Goal: Contribute content

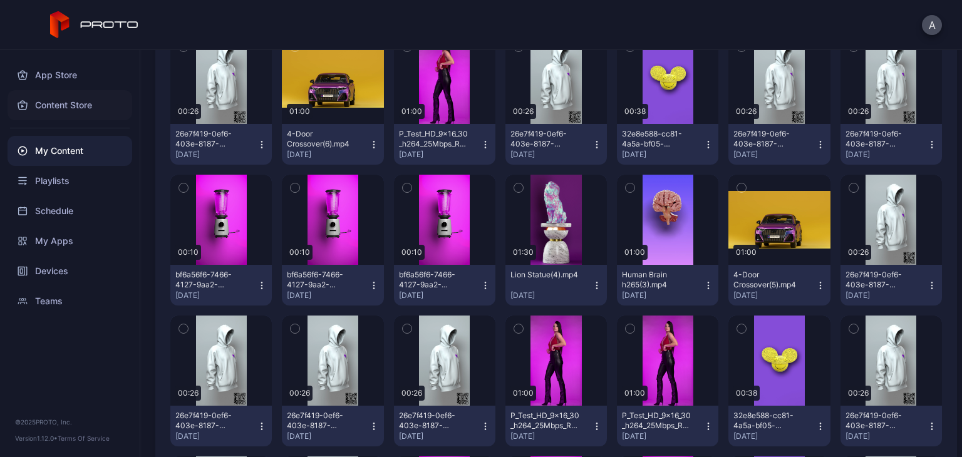
scroll to position [185, 0]
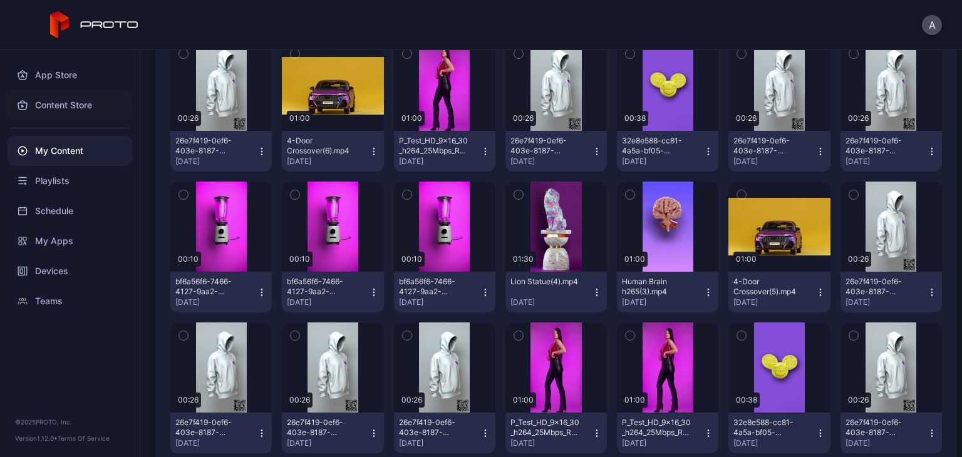
click at [68, 110] on div "Content Store" at bounding box center [70, 105] width 125 height 30
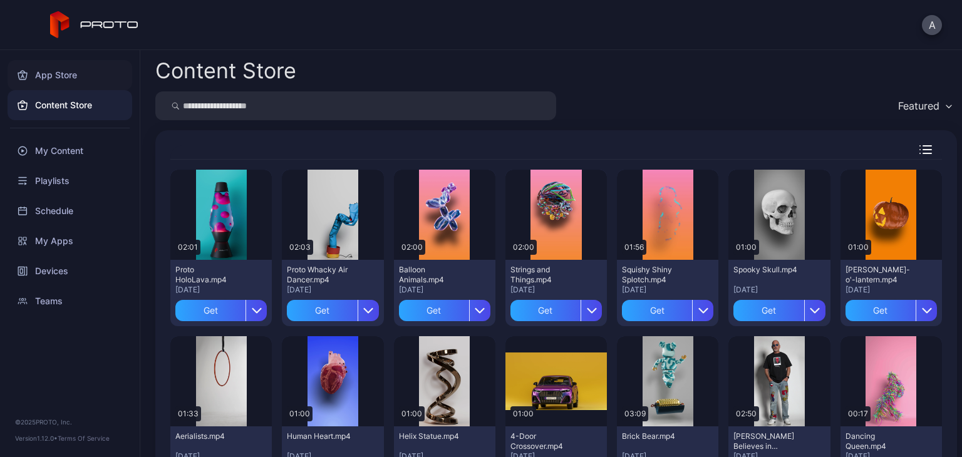
click at [68, 82] on div "App Store" at bounding box center [70, 75] width 125 height 30
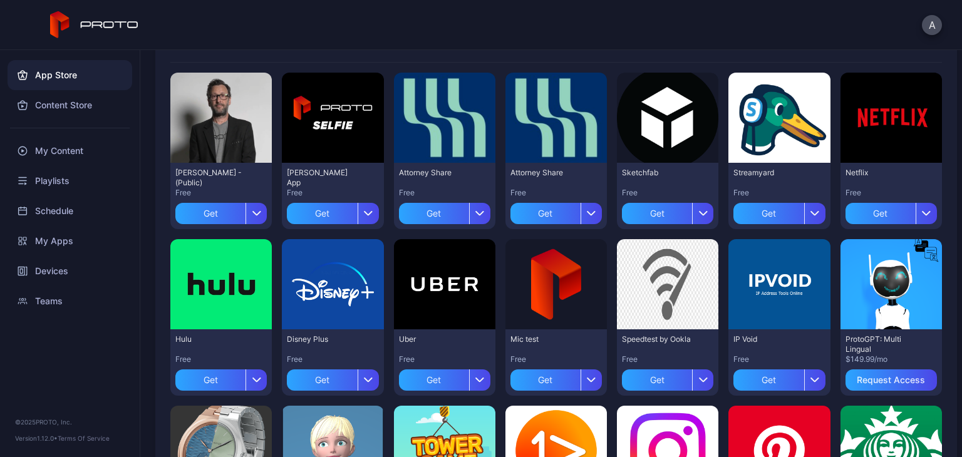
scroll to position [105, 0]
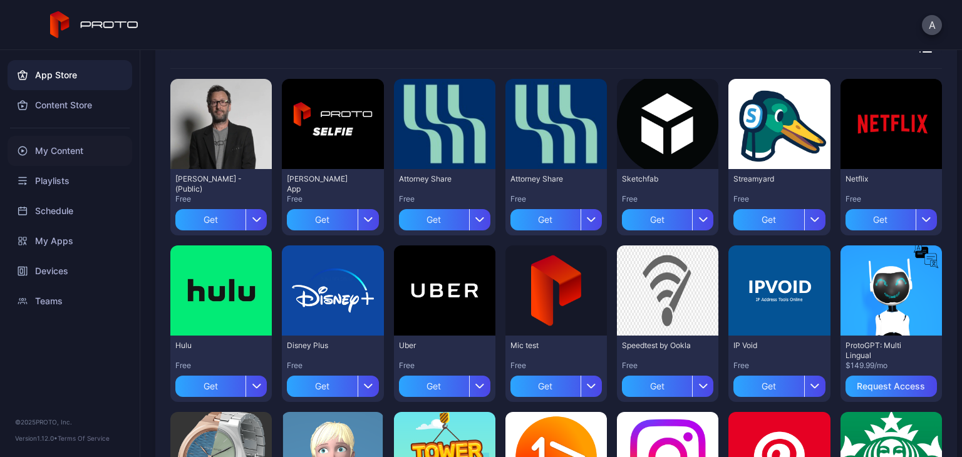
click at [63, 154] on div "My Content" at bounding box center [70, 151] width 125 height 30
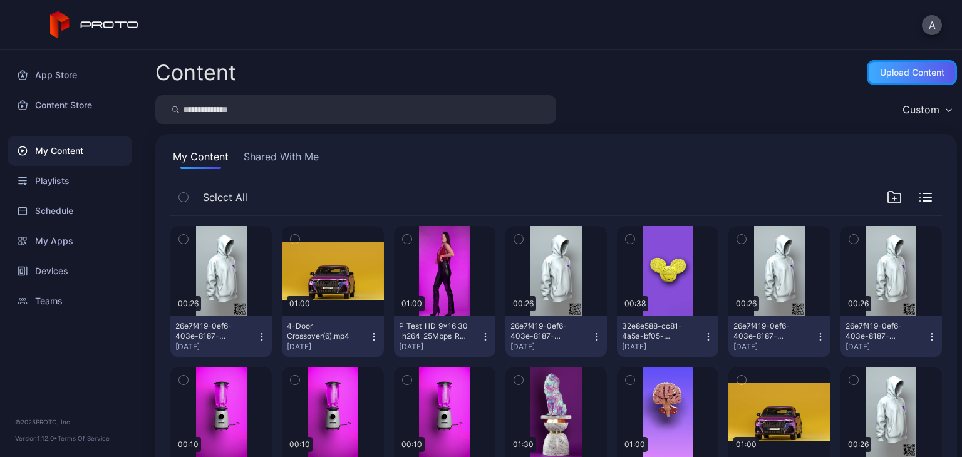
click at [883, 80] on div "Upload Content" at bounding box center [911, 72] width 90 height 25
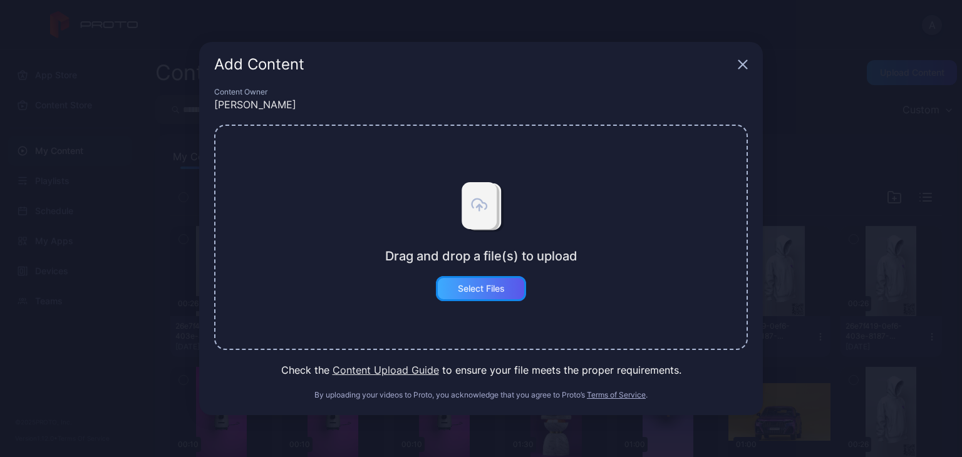
click at [511, 281] on div "Select Files" at bounding box center [481, 288] width 90 height 25
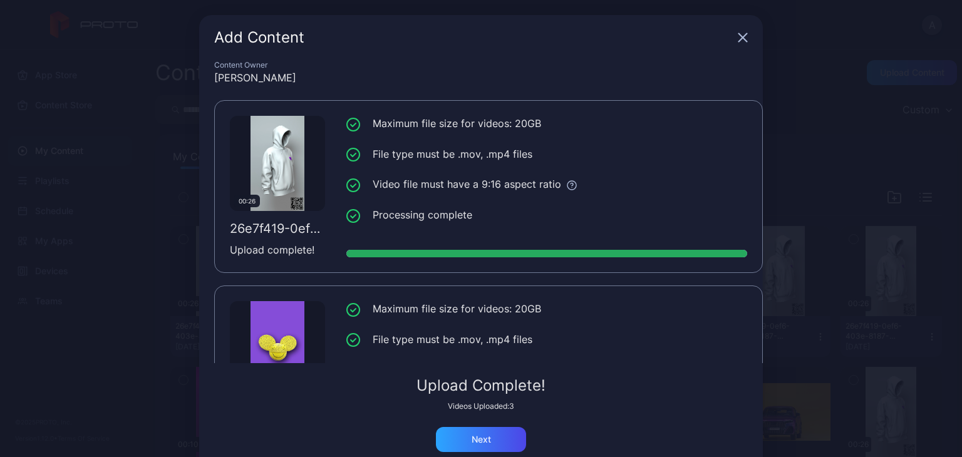
scroll to position [280, 0]
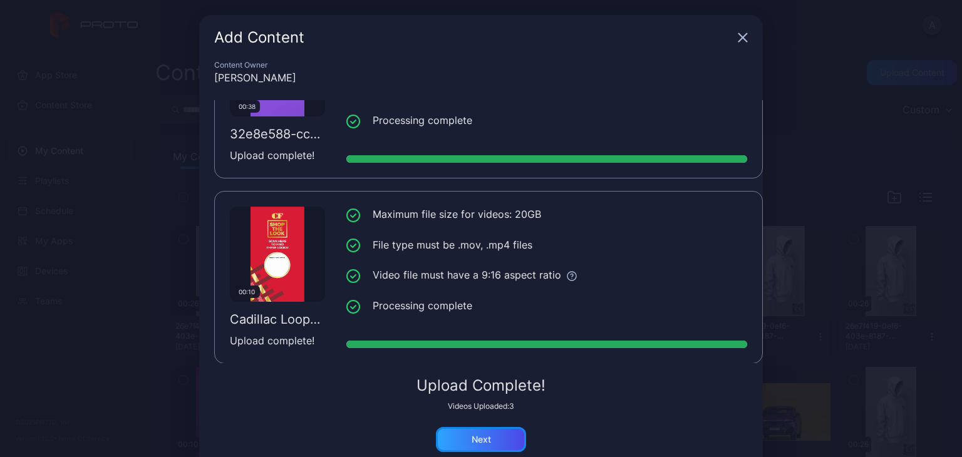
click at [448, 427] on div "Next" at bounding box center [481, 439] width 90 height 25
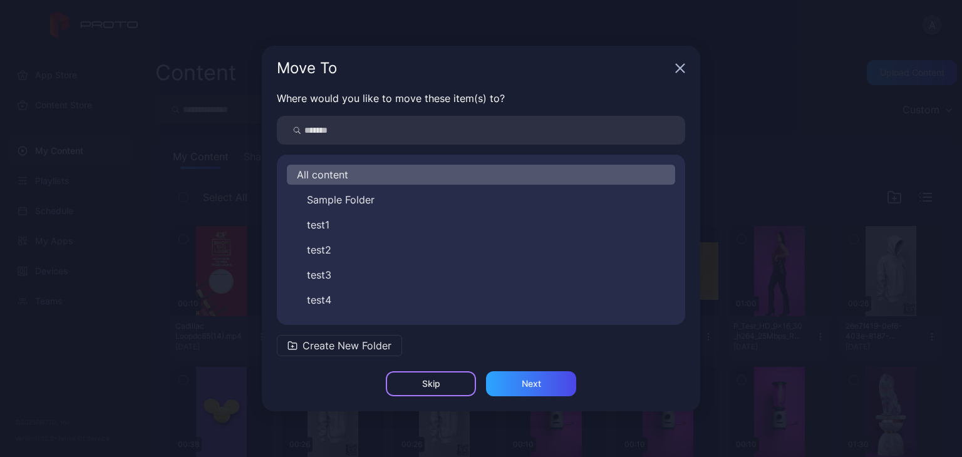
click at [444, 388] on div "Skip" at bounding box center [431, 383] width 90 height 25
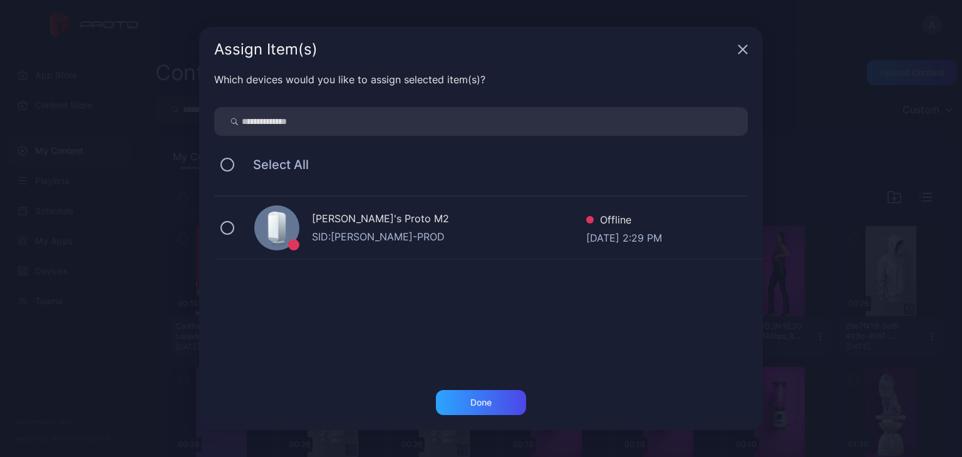
click at [469, 389] on div "Which devices would you like to assign selected item(s)? Select All [PERSON_NAM…" at bounding box center [480, 231] width 563 height 318
click at [469, 399] on div "Done" at bounding box center [481, 402] width 90 height 25
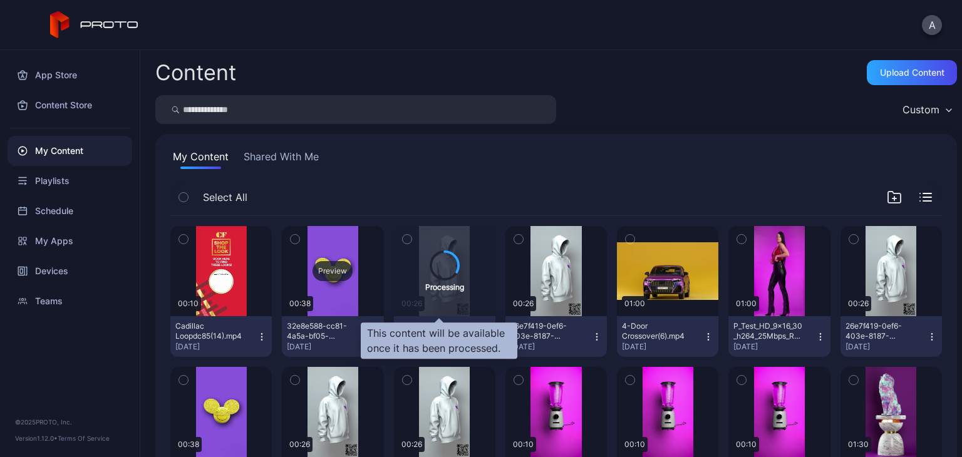
click at [354, 280] on div "Preview" at bounding box center [332, 271] width 101 height 90
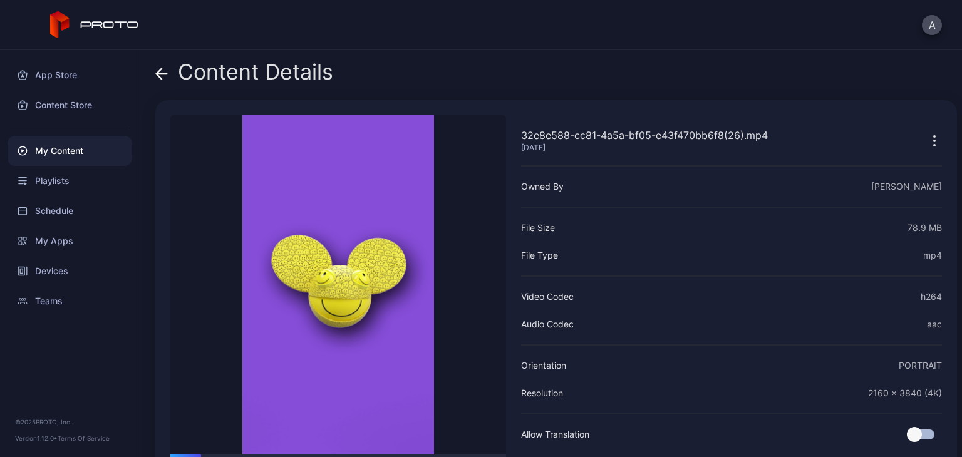
click at [158, 71] on icon at bounding box center [161, 74] width 13 height 13
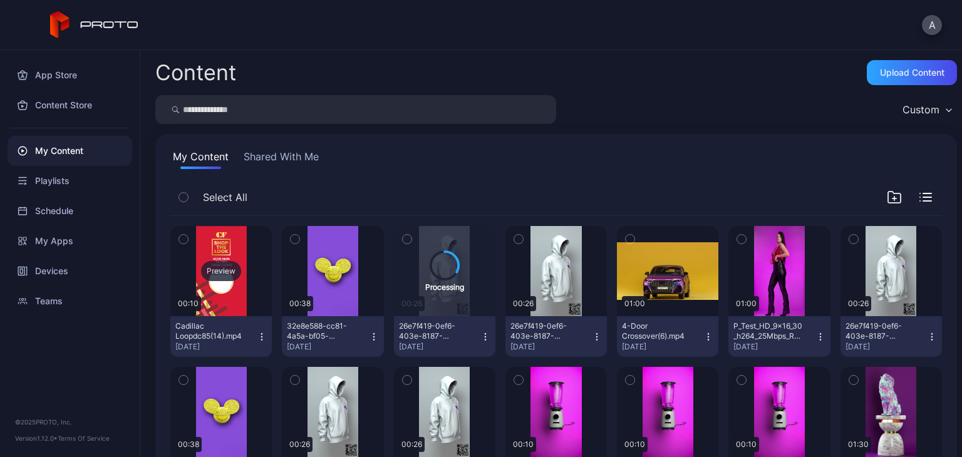
click at [225, 267] on div "Preview" at bounding box center [221, 271] width 40 height 20
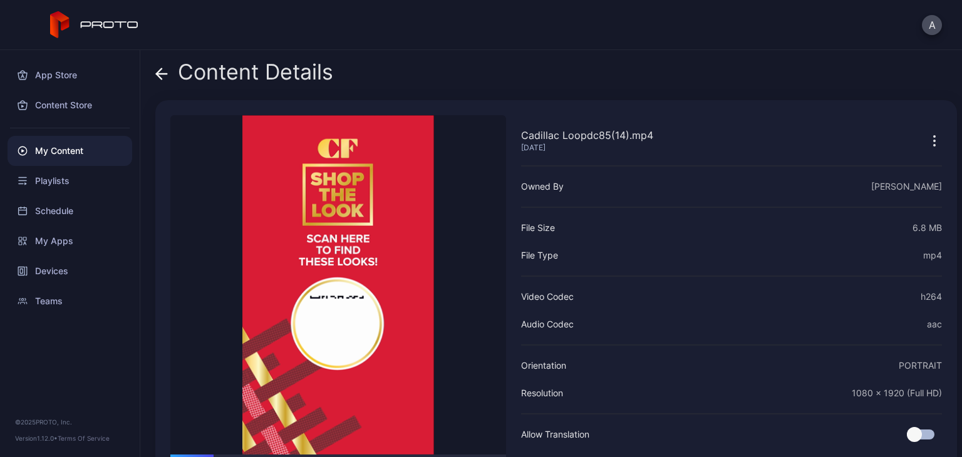
click at [160, 69] on icon at bounding box center [159, 73] width 5 height 11
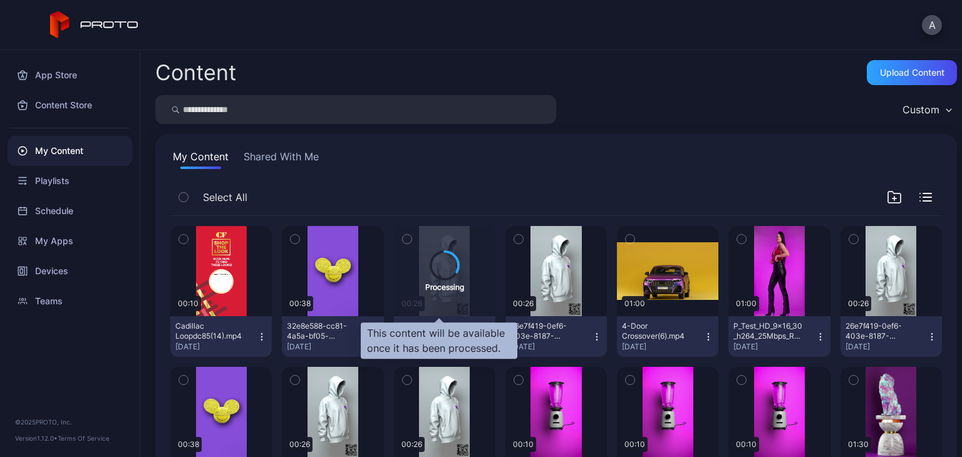
click at [436, 279] on icon at bounding box center [445, 265] width 34 height 34
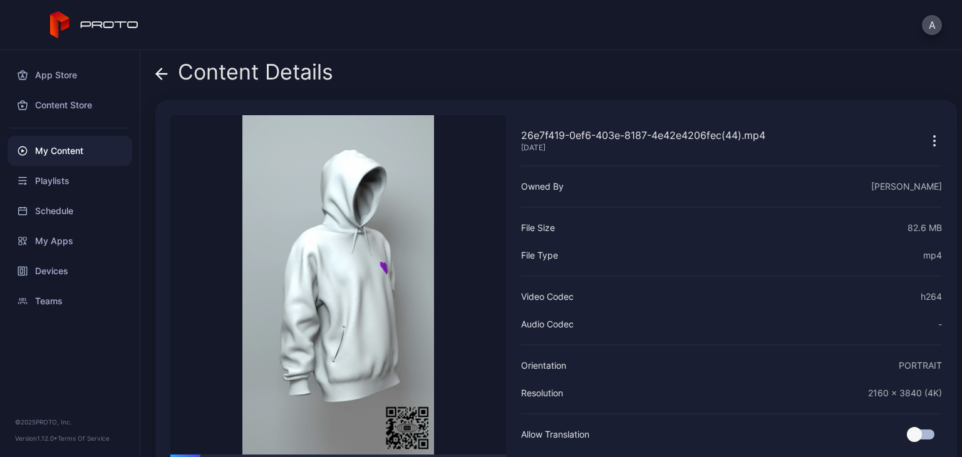
click at [162, 76] on icon at bounding box center [161, 74] width 13 height 13
